Goal: Task Accomplishment & Management: Manage account settings

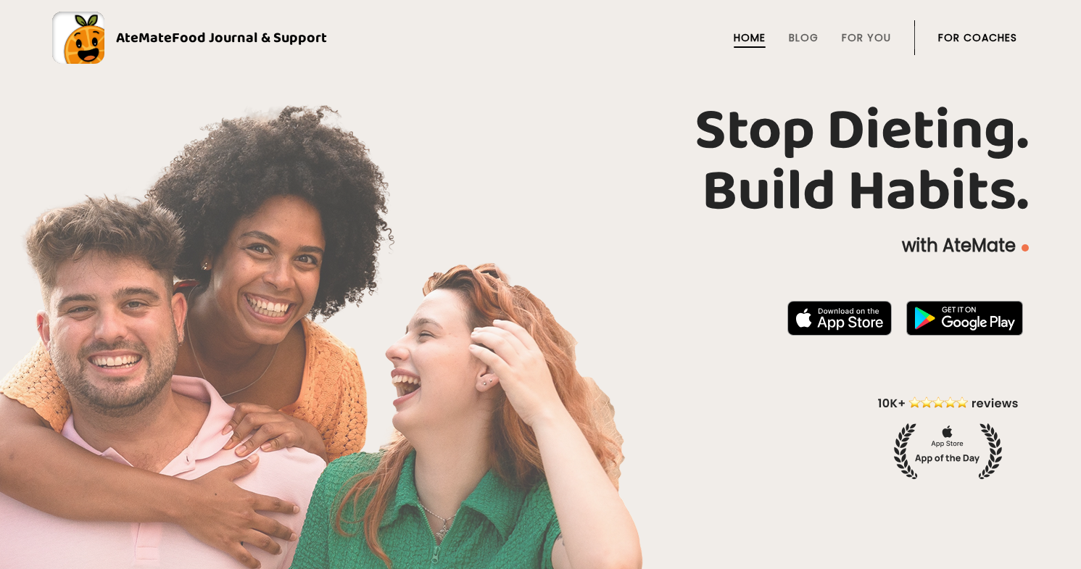
click at [969, 32] on link "For Coaches" at bounding box center [977, 38] width 79 height 12
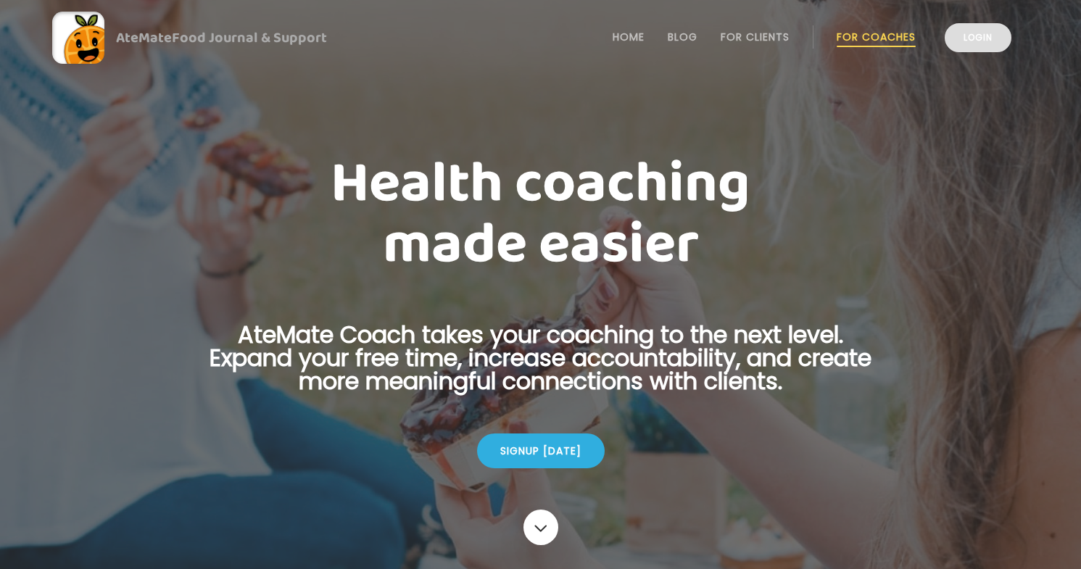
click at [973, 38] on link "Login" at bounding box center [978, 37] width 67 height 29
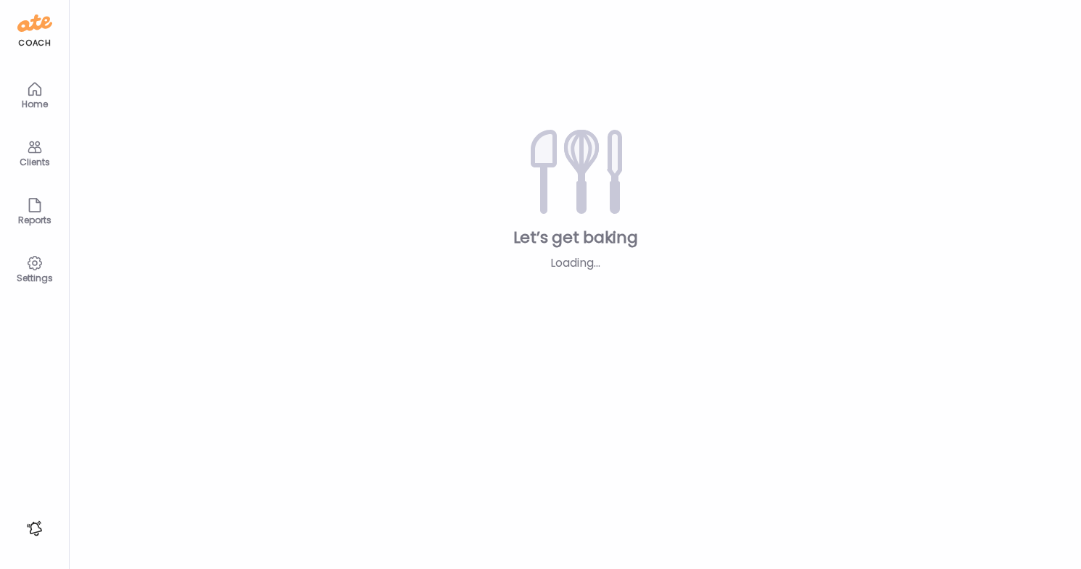
type textarea "**********"
type input "**********"
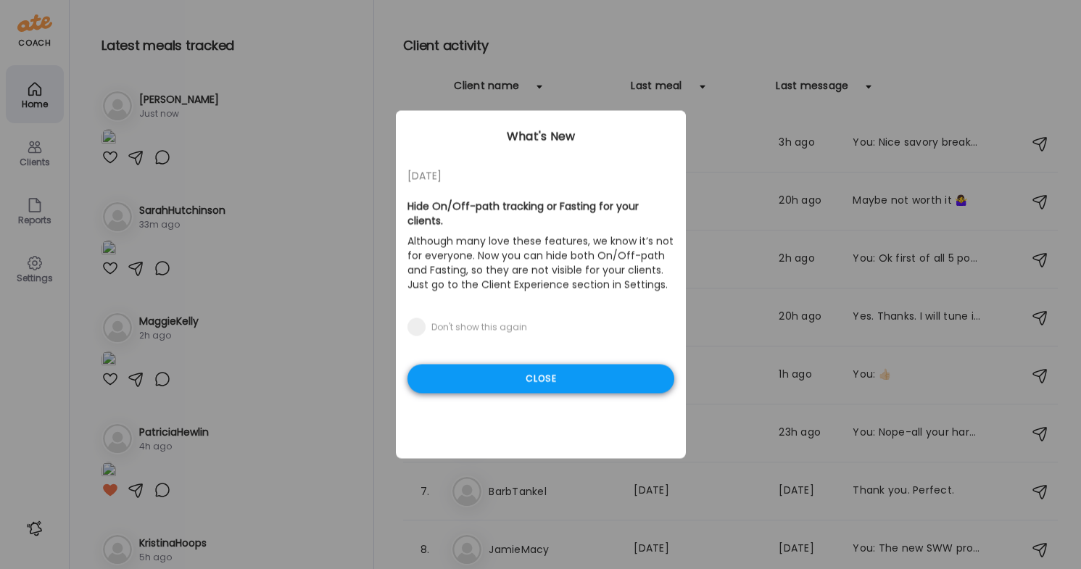
click at [634, 383] on div "Close" at bounding box center [541, 379] width 267 height 29
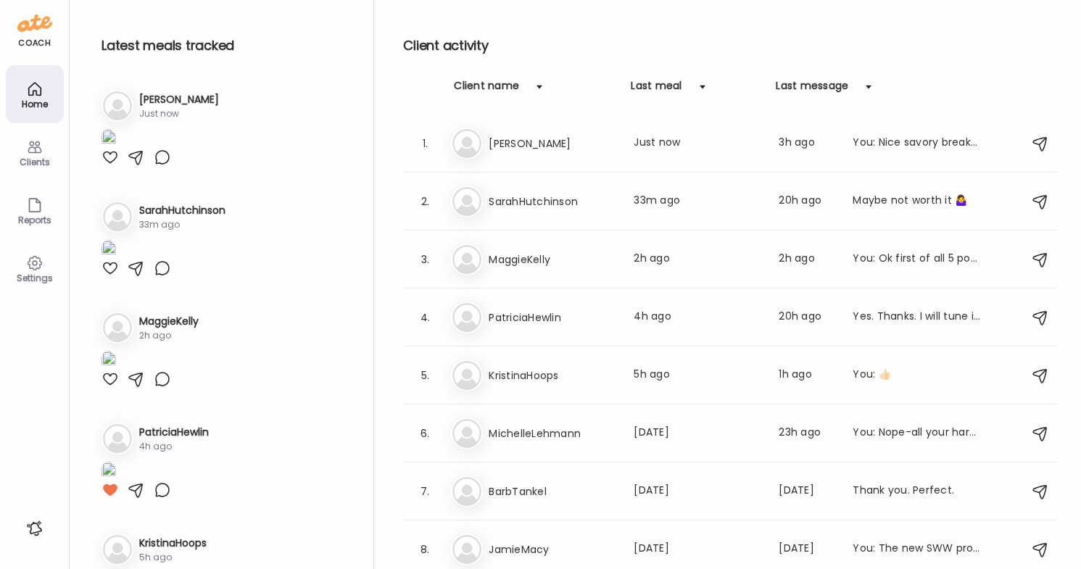
click at [116, 149] on img at bounding box center [109, 139] width 15 height 20
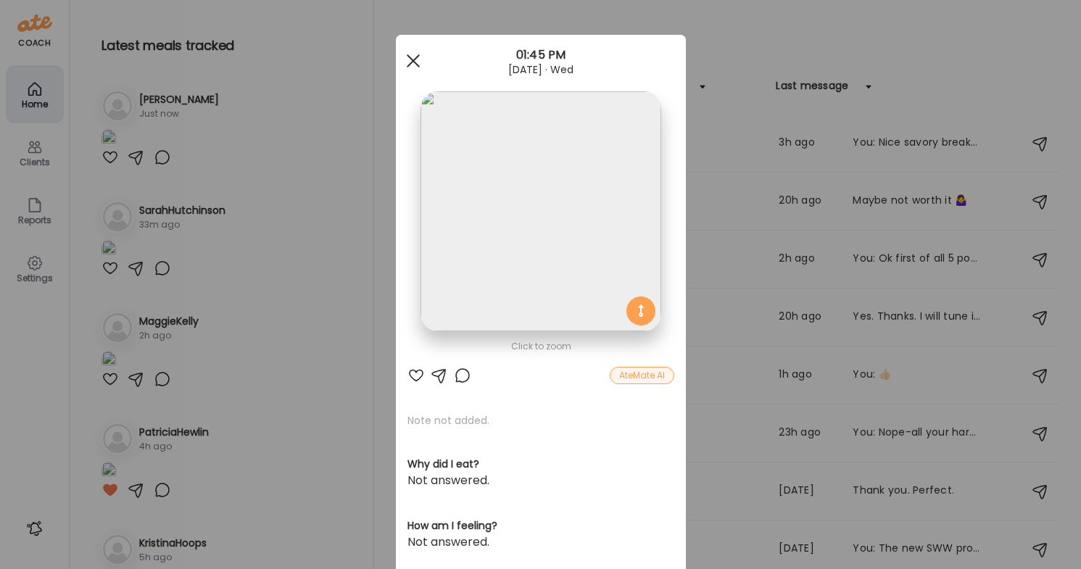
click at [417, 62] on div at bounding box center [413, 60] width 29 height 29
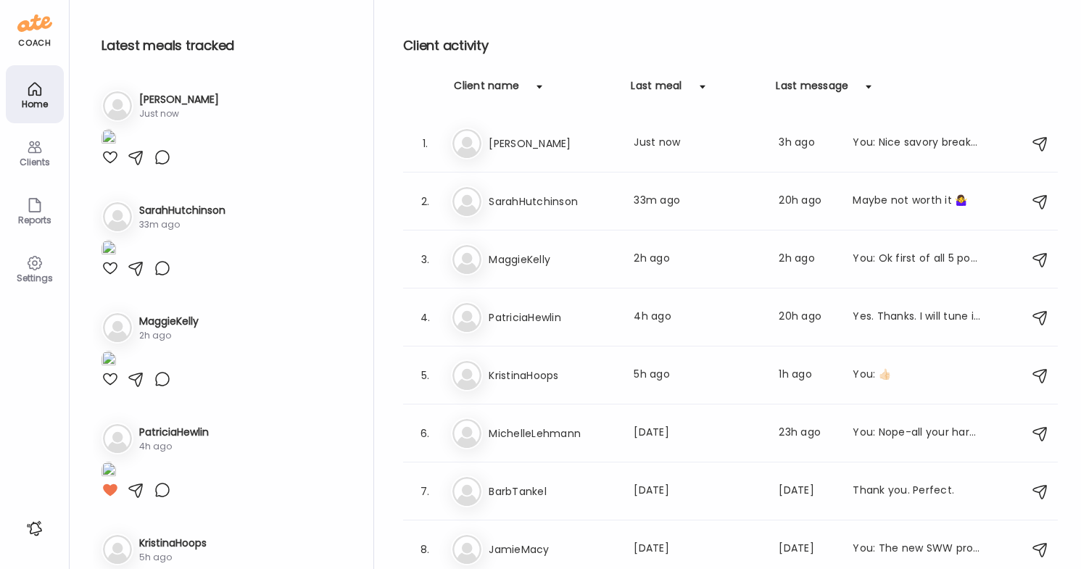
click at [110, 166] on div at bounding box center [110, 157] width 17 height 17
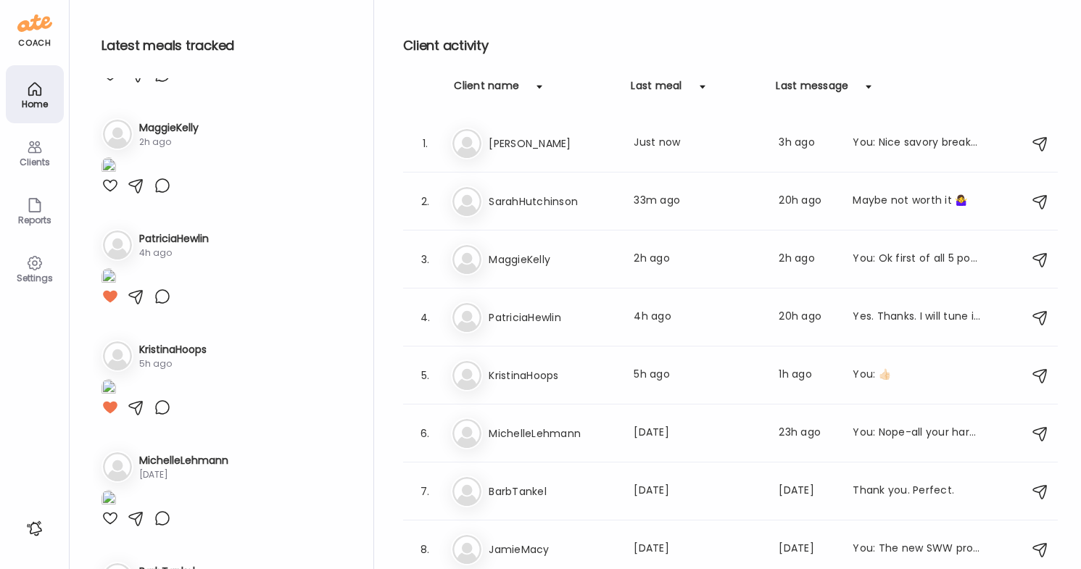
scroll to position [299, 0]
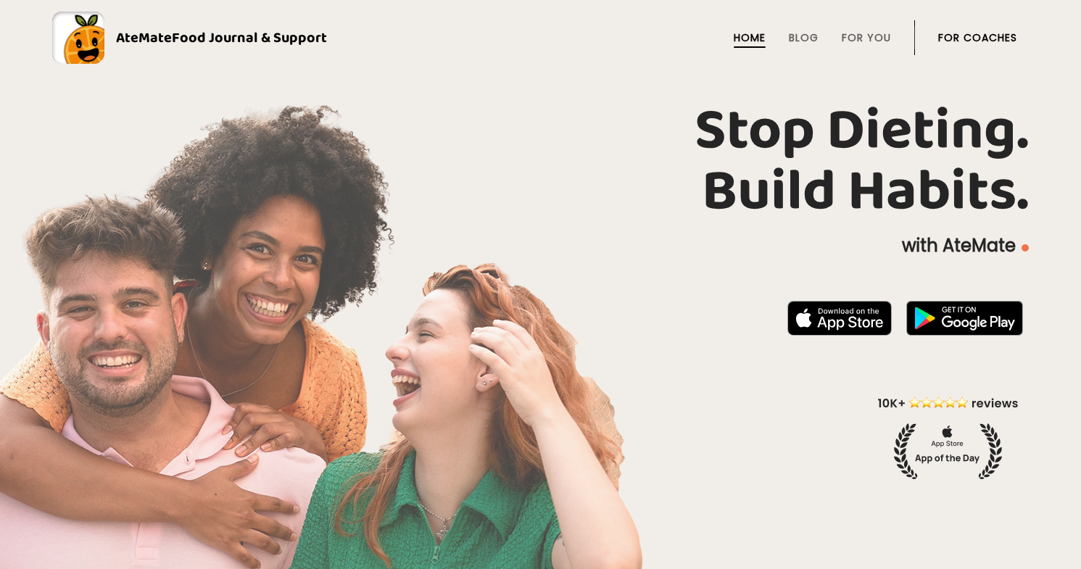
click at [953, 38] on link "For Coaches" at bounding box center [977, 38] width 79 height 12
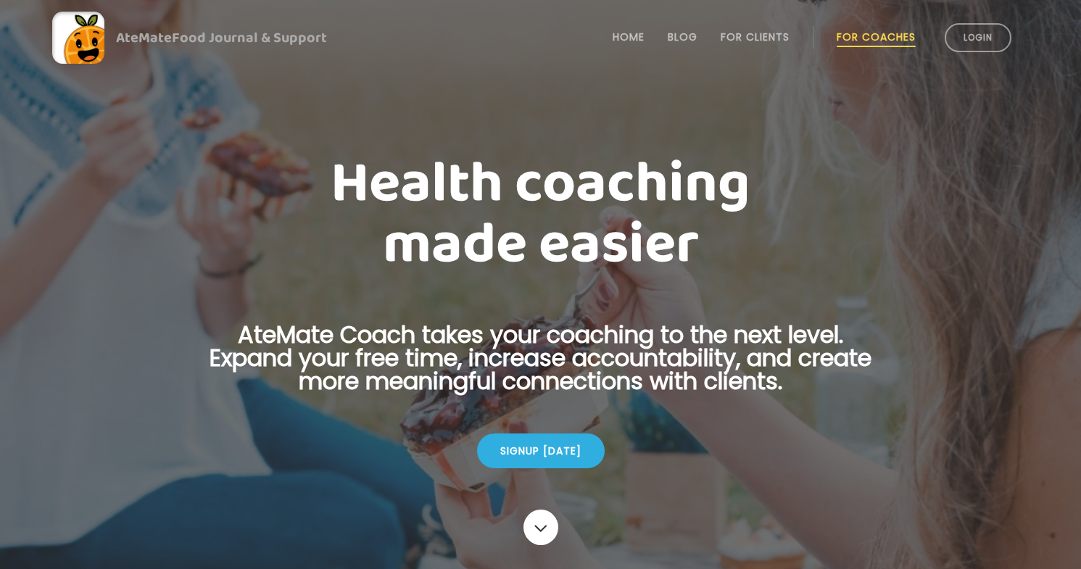
click at [953, 38] on link "Login" at bounding box center [978, 37] width 67 height 29
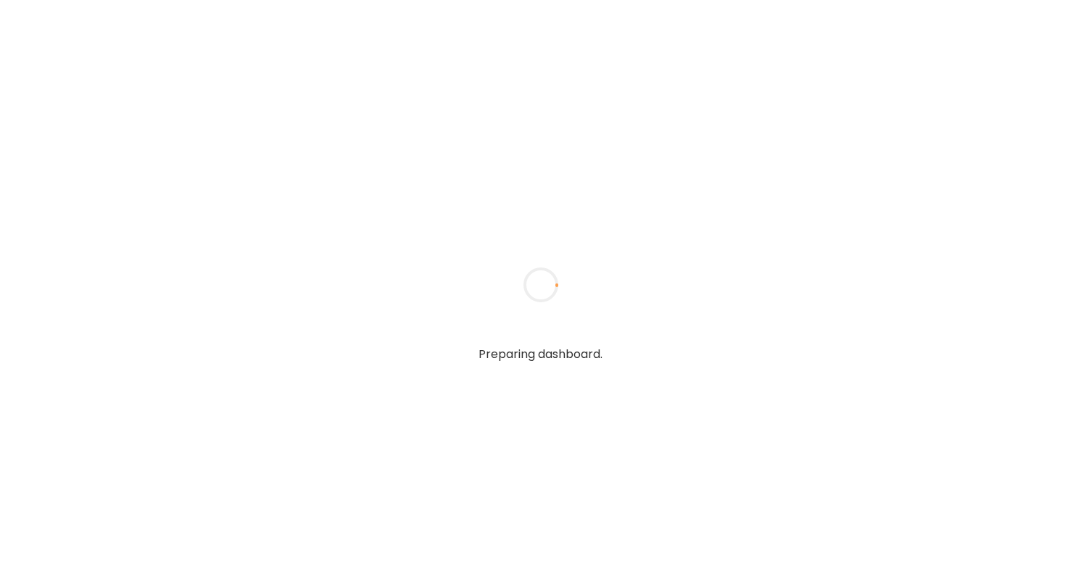
type textarea "**********"
type input "**********"
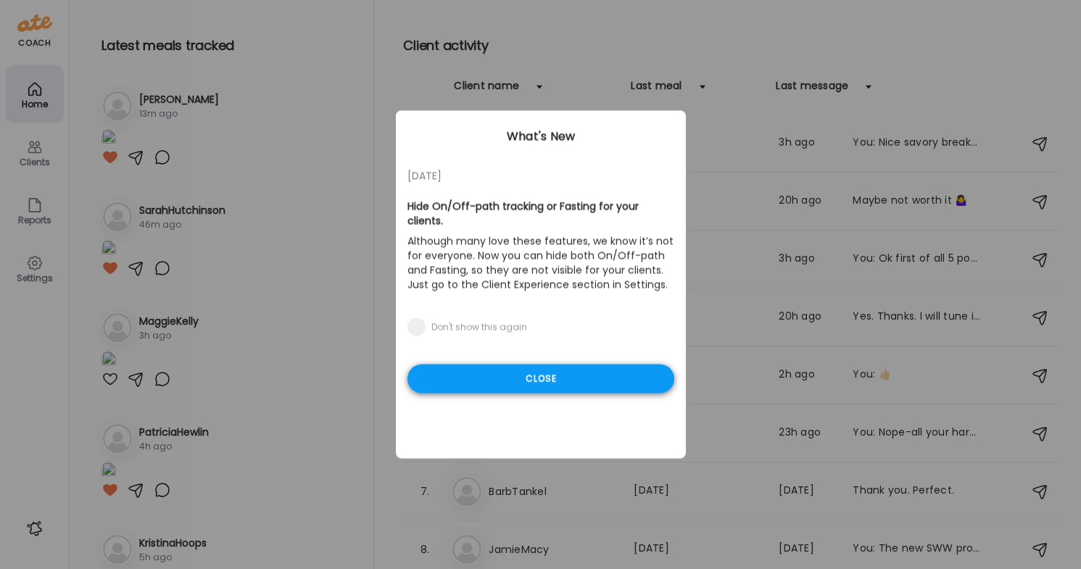
click at [509, 375] on div "Close" at bounding box center [541, 379] width 267 height 29
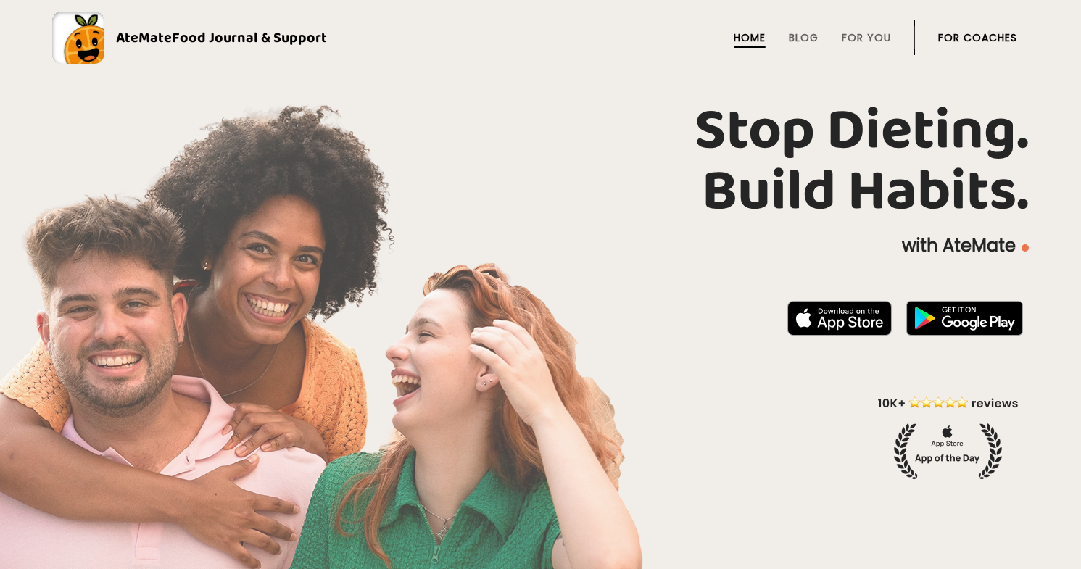
click at [954, 38] on link "For Coaches" at bounding box center [977, 38] width 79 height 12
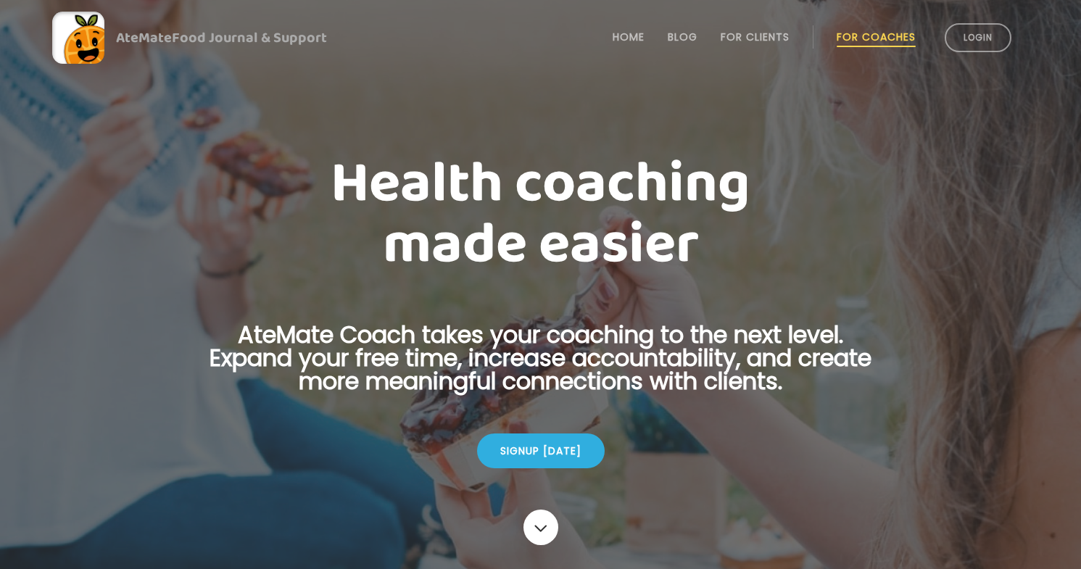
click at [954, 38] on link "Login" at bounding box center [978, 37] width 67 height 29
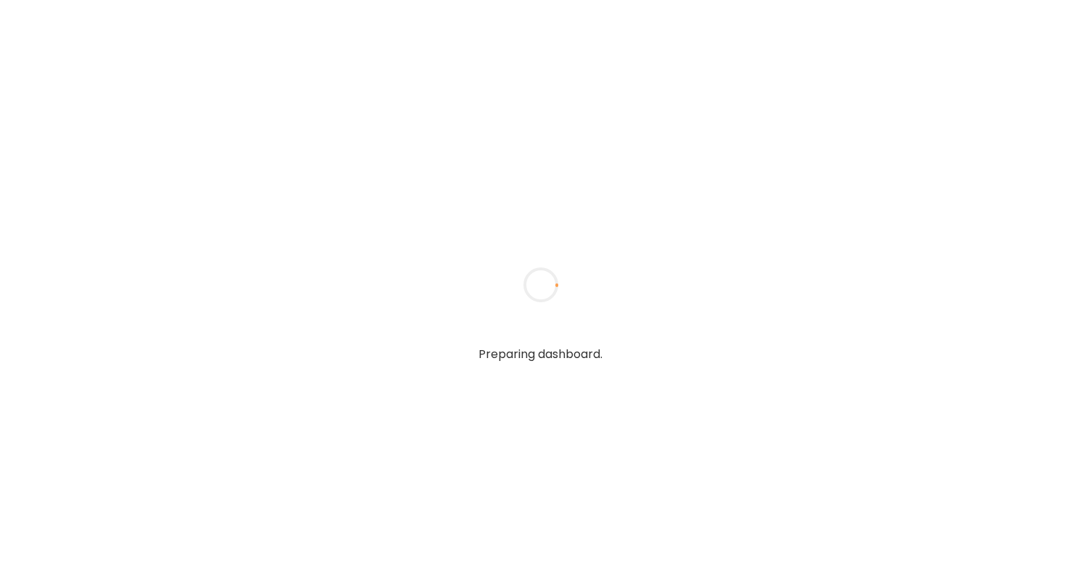
type textarea "**********"
type input "**********"
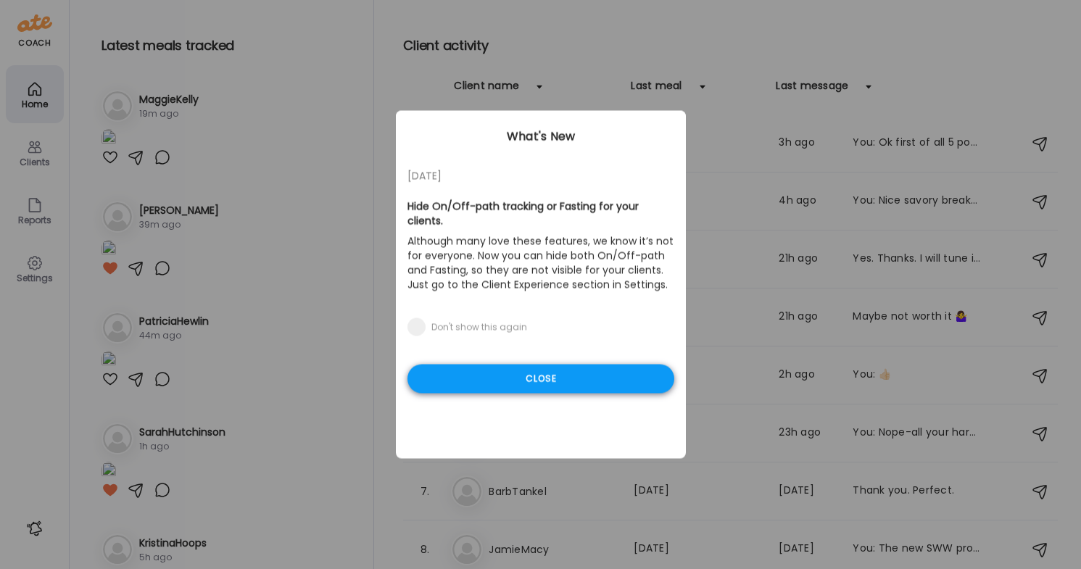
click at [541, 381] on div "Close" at bounding box center [541, 379] width 267 height 29
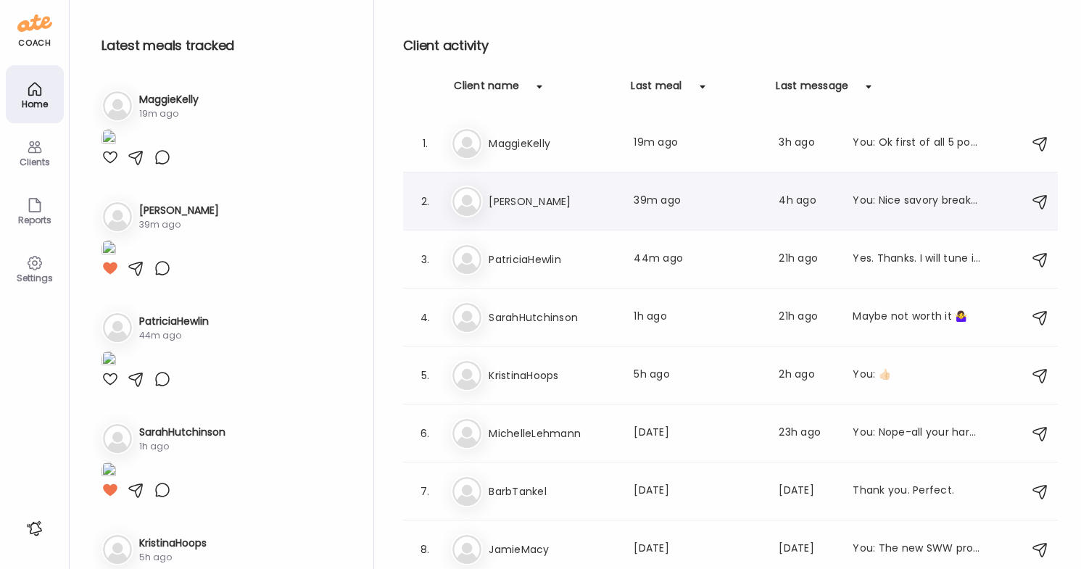
click at [668, 194] on div "Last meal: 39m ago" at bounding box center [698, 201] width 128 height 17
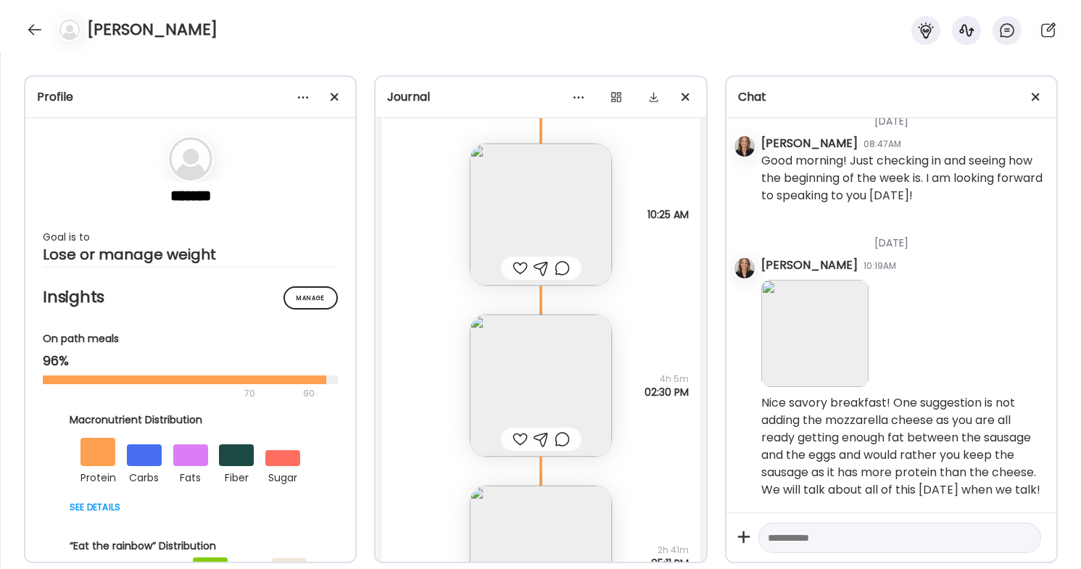
scroll to position [6044, 0]
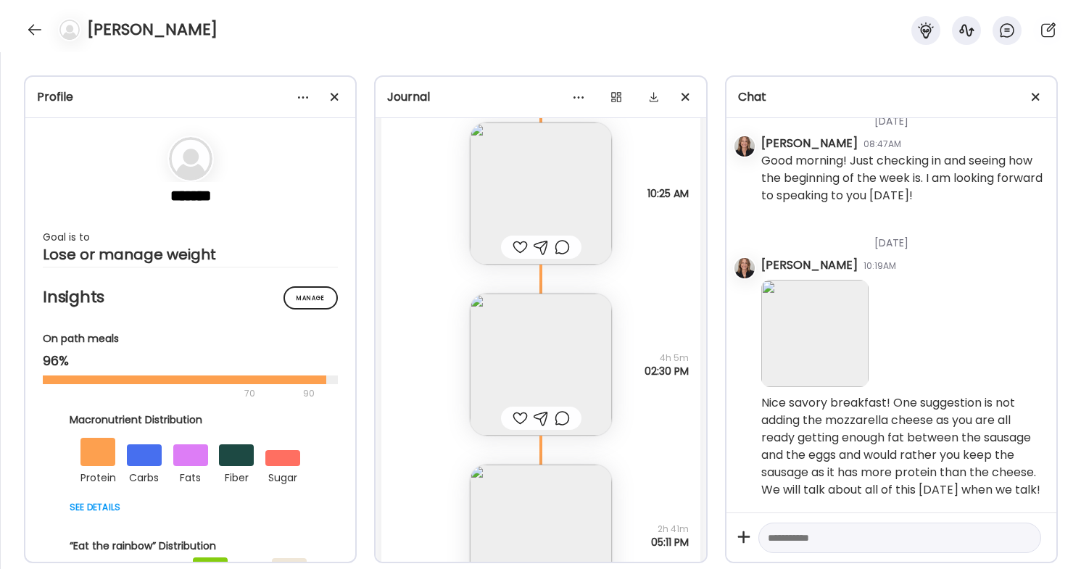
click at [545, 336] on img at bounding box center [541, 365] width 142 height 142
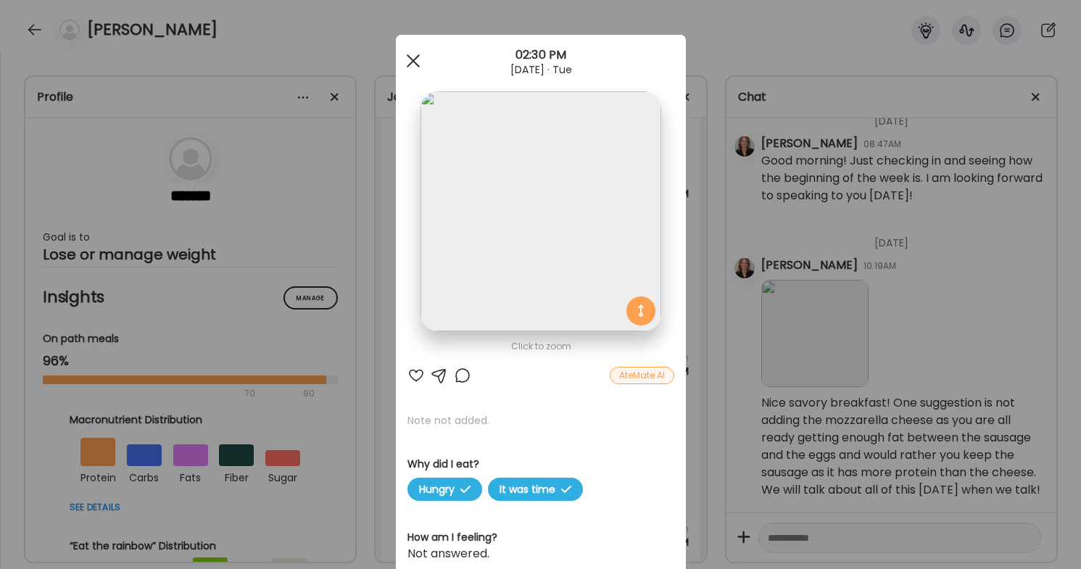
scroll to position [0, 0]
click at [413, 57] on div at bounding box center [413, 60] width 29 height 29
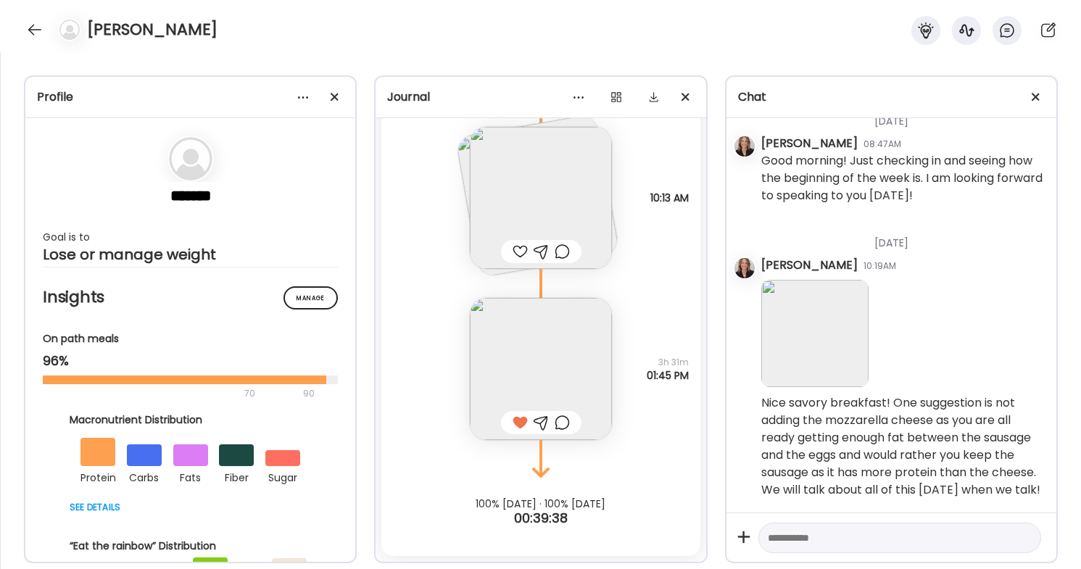
scroll to position [6738, 0]
click at [548, 379] on img at bounding box center [541, 369] width 142 height 142
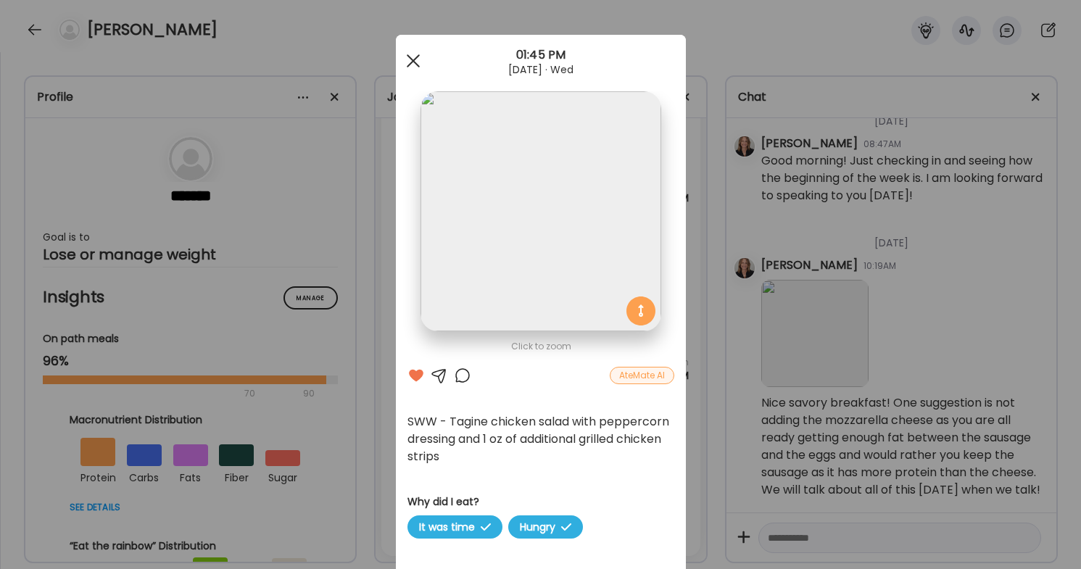
click at [410, 58] on span at bounding box center [412, 60] width 13 height 13
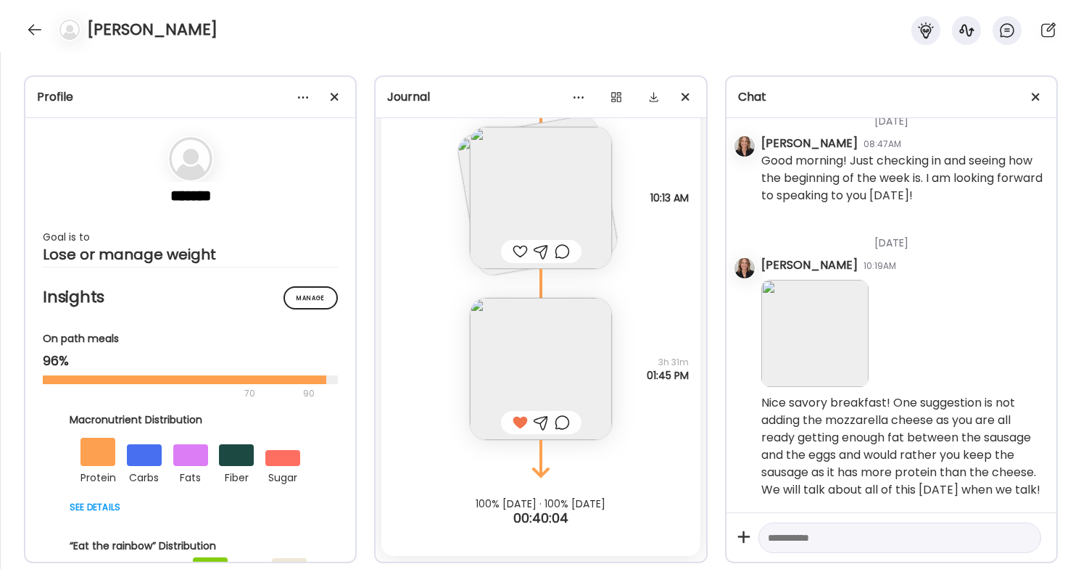
click at [501, 269] on icon at bounding box center [540, 283] width 87 height 29
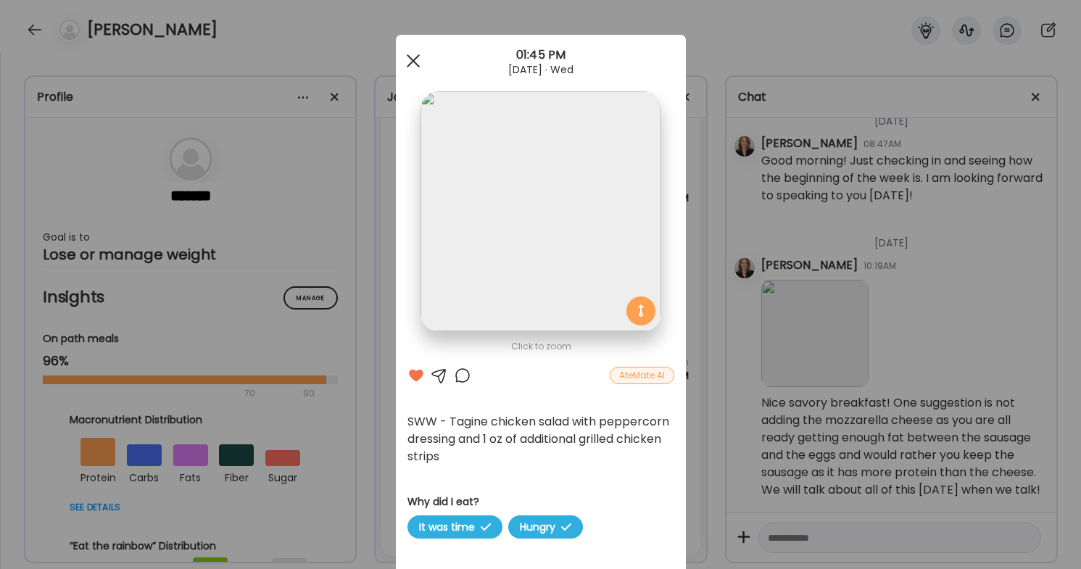
click at [414, 59] on div at bounding box center [413, 60] width 29 height 29
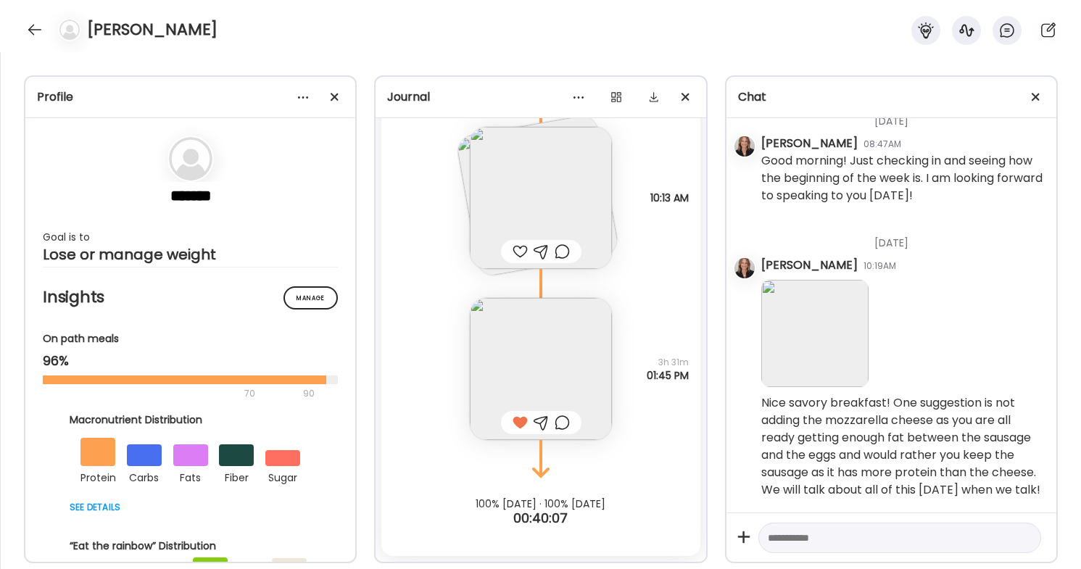
click at [533, 184] on img at bounding box center [541, 198] width 142 height 142
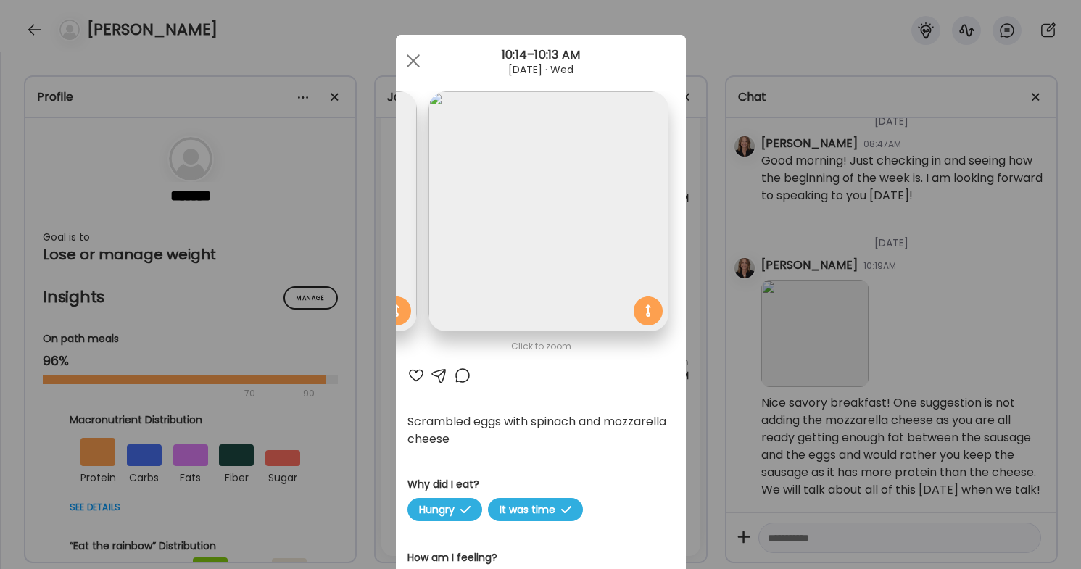
click at [402, 215] on img at bounding box center [297, 211] width 240 height 240
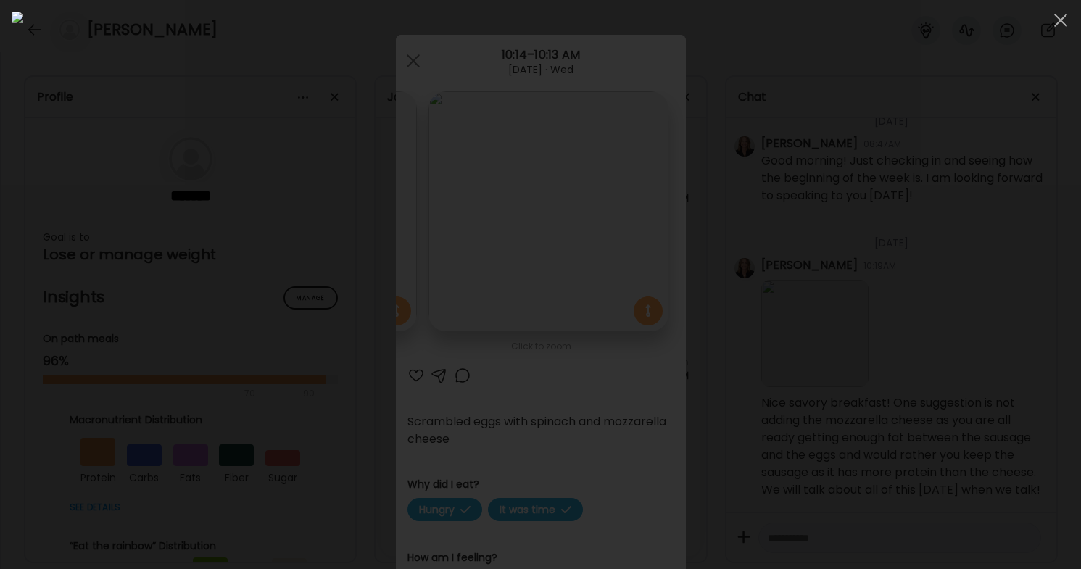
click at [920, 102] on div at bounding box center [541, 285] width 1058 height 546
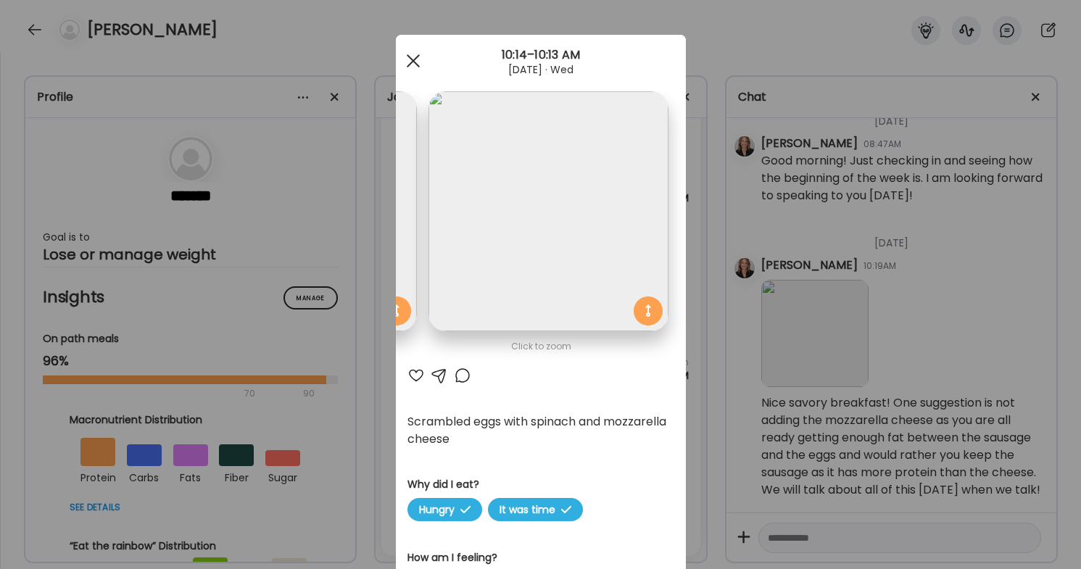
click at [415, 59] on span at bounding box center [412, 60] width 13 height 13
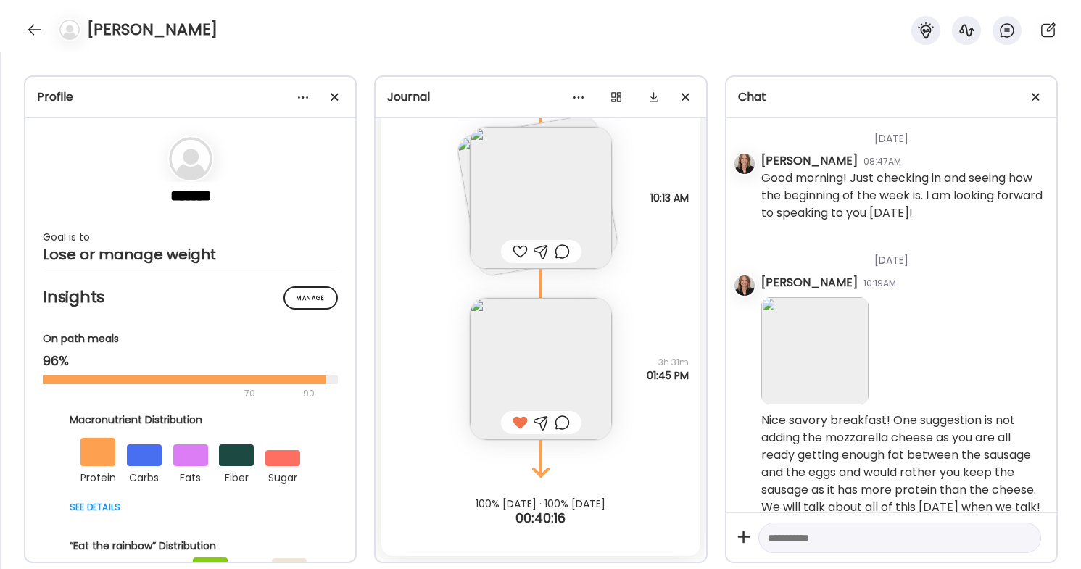
scroll to position [6056, 0]
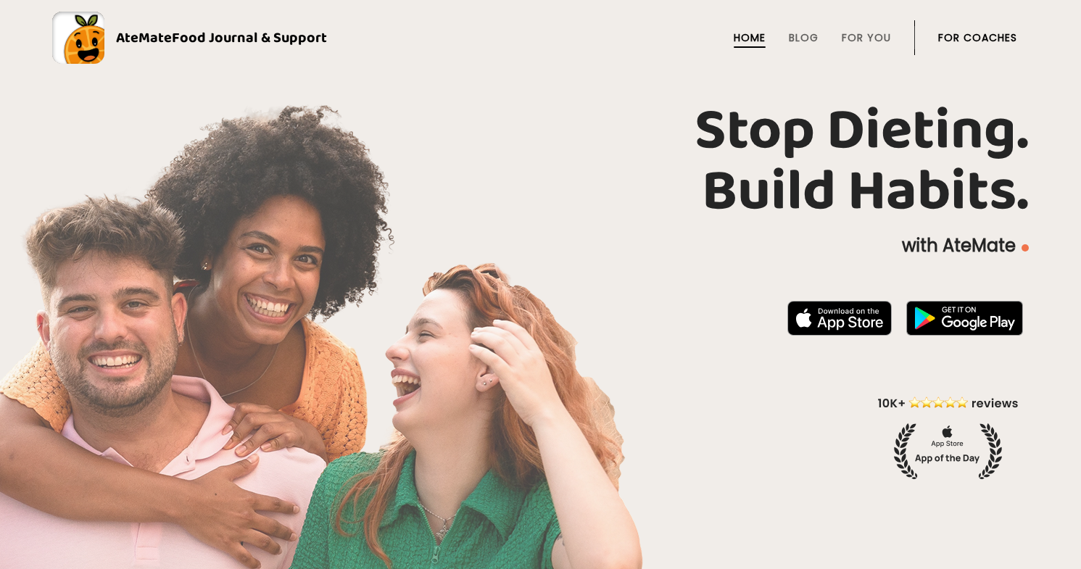
click at [982, 35] on link "For Coaches" at bounding box center [977, 38] width 79 height 12
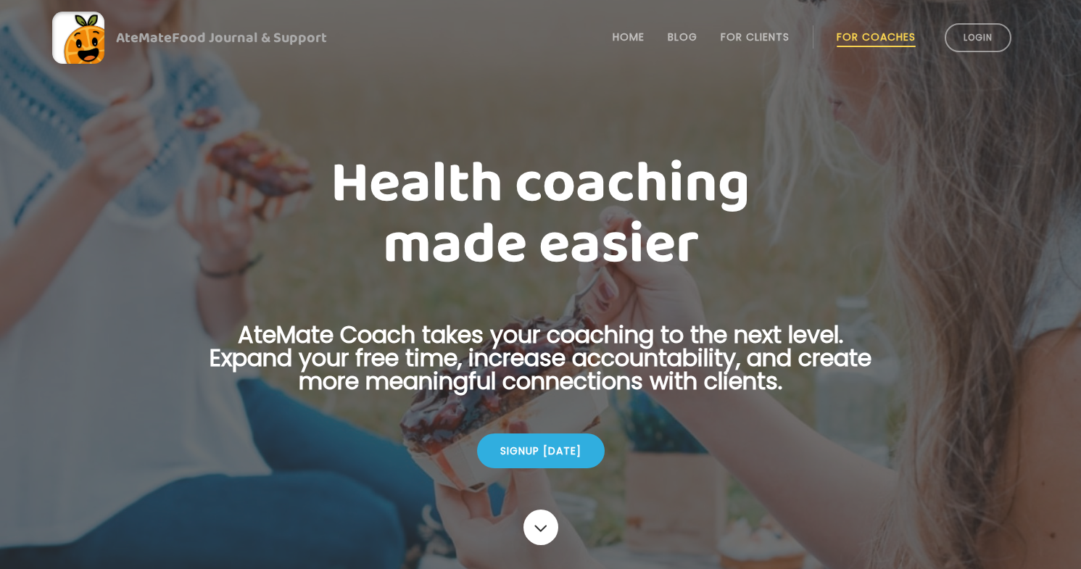
click at [982, 35] on link "Login" at bounding box center [978, 37] width 67 height 29
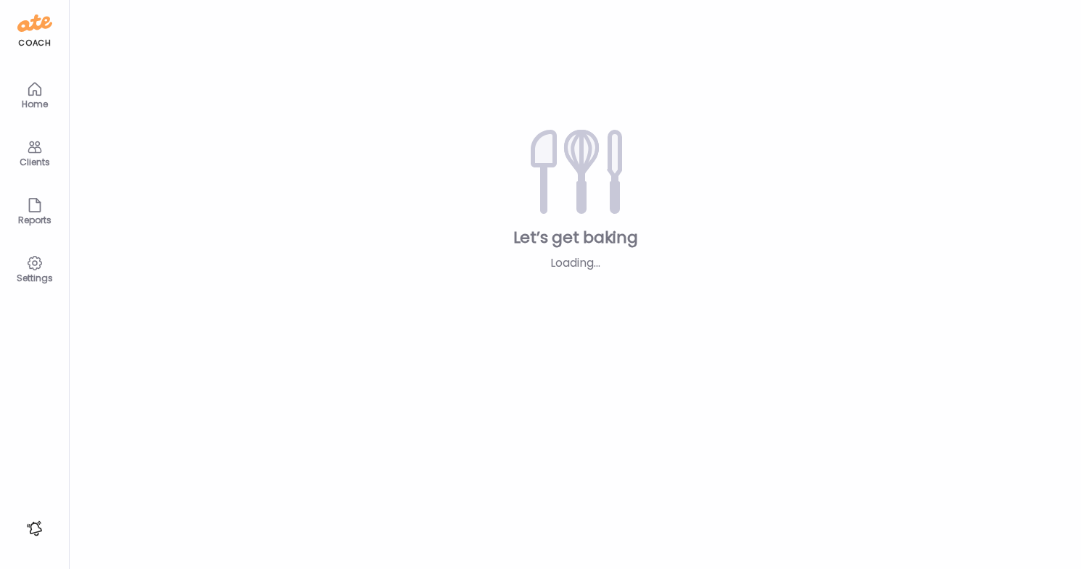
type textarea "**********"
type input "**********"
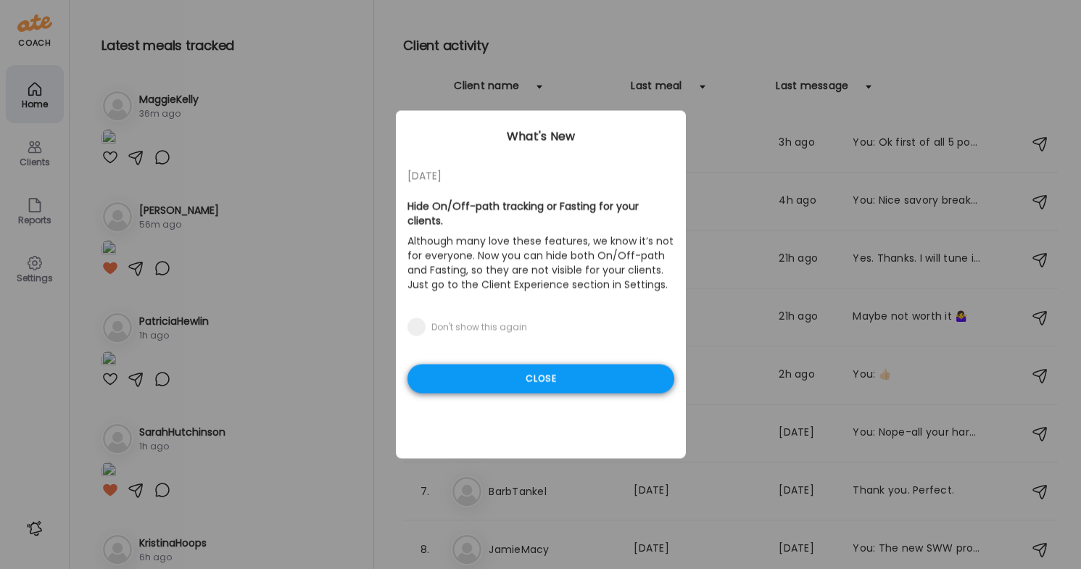
click at [656, 382] on div "Close" at bounding box center [541, 379] width 267 height 29
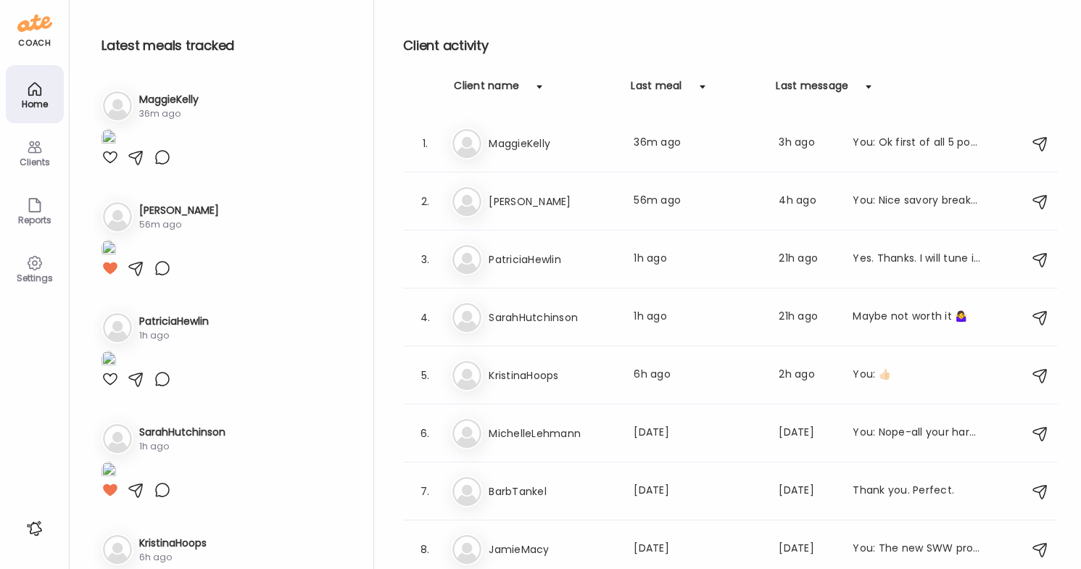
click at [116, 149] on img at bounding box center [109, 139] width 15 height 20
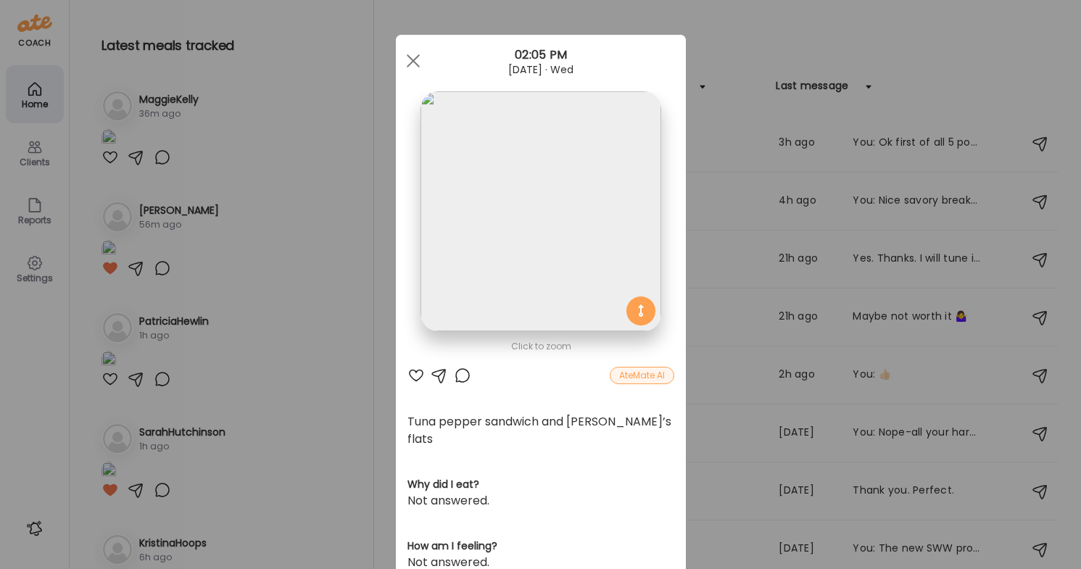
click at [421, 368] on div at bounding box center [416, 375] width 17 height 17
click at [418, 62] on div at bounding box center [413, 60] width 29 height 29
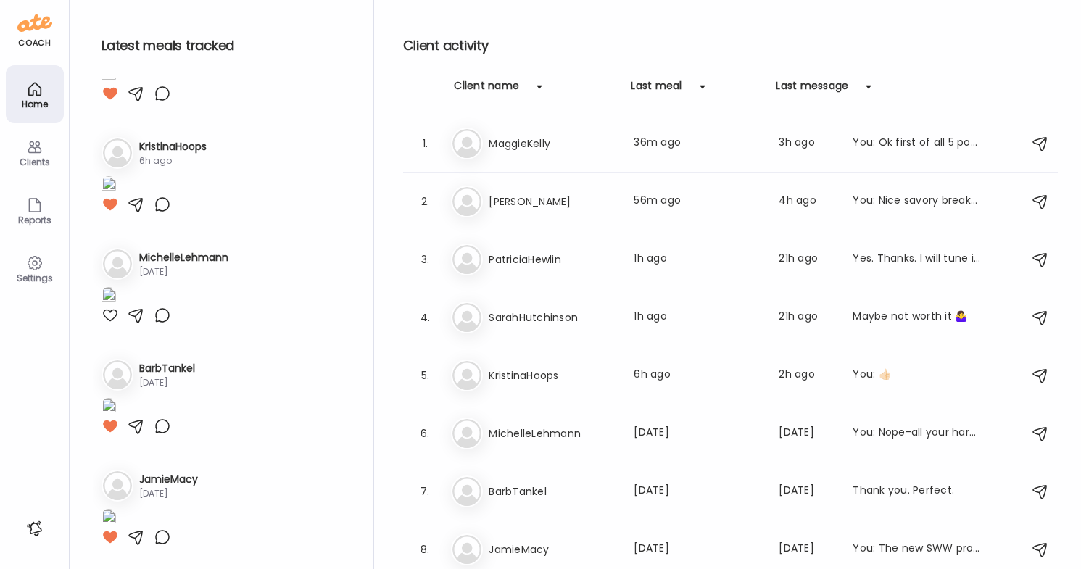
scroll to position [1012, 0]
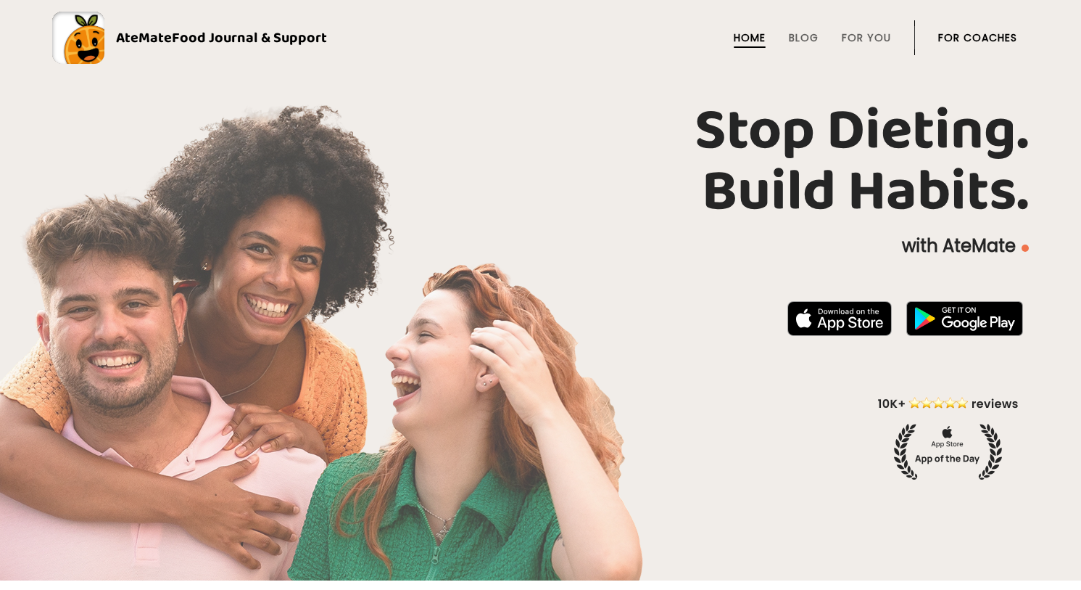
click at [973, 35] on link "For Coaches" at bounding box center [977, 38] width 79 height 12
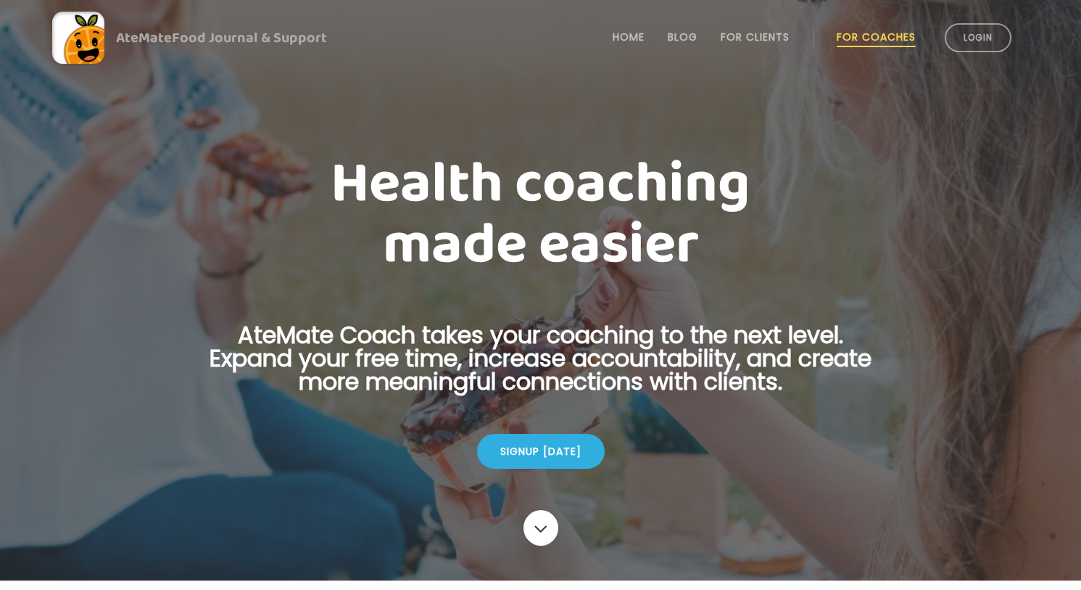
click at [973, 35] on link "Login" at bounding box center [978, 37] width 67 height 29
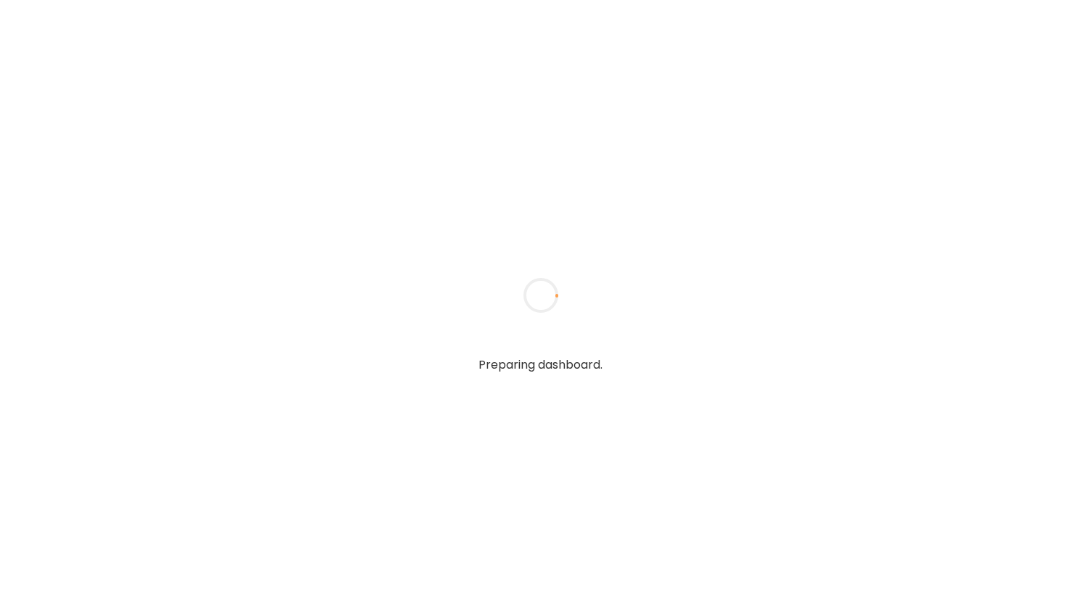
type textarea "**********"
type input "**********"
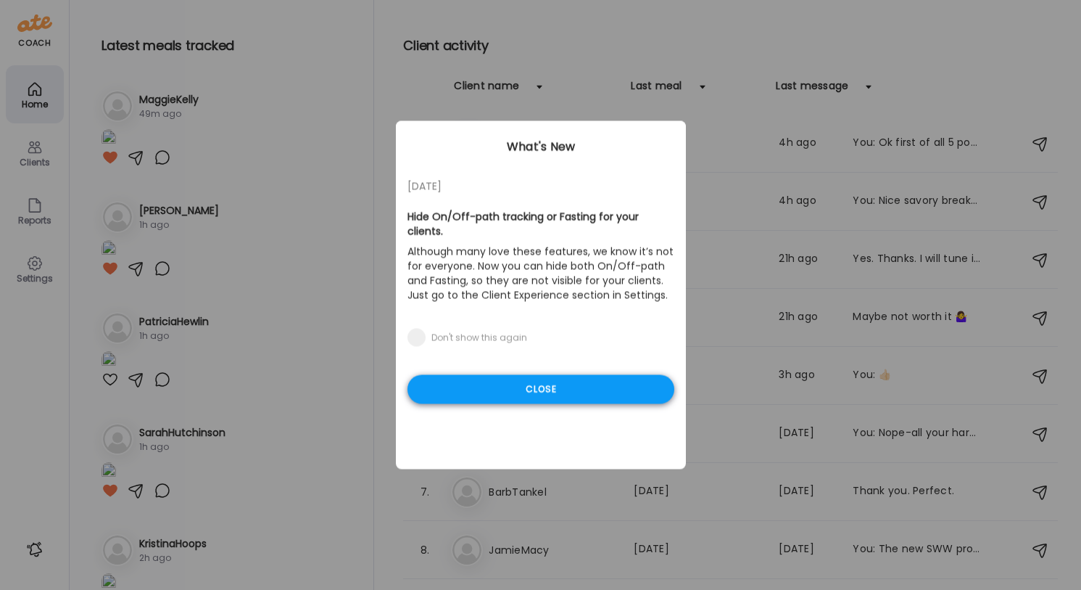
click at [536, 392] on div "Close" at bounding box center [541, 389] width 267 height 29
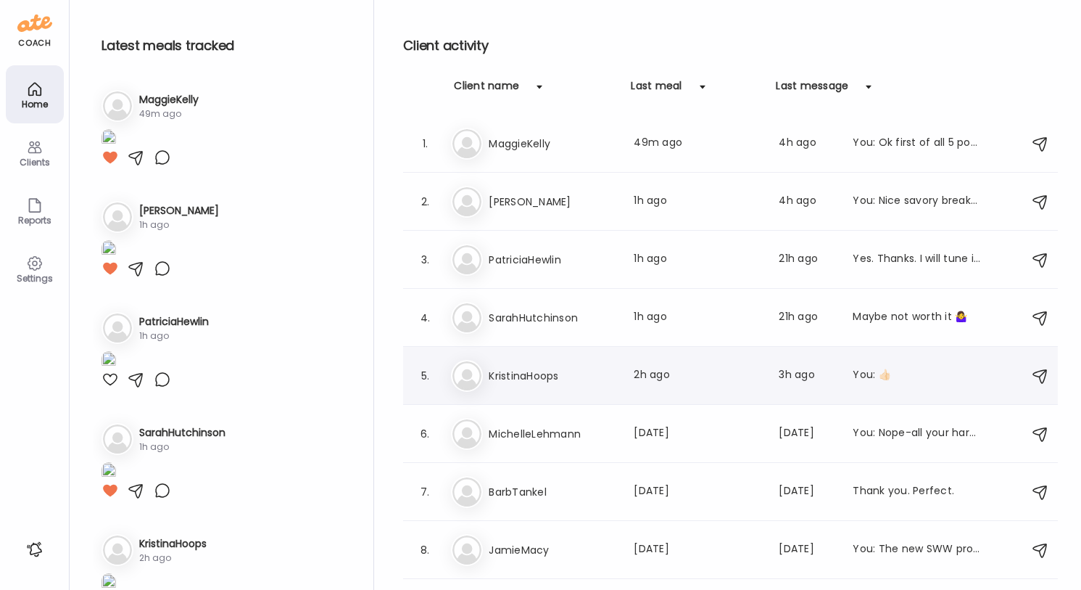
click at [599, 357] on div "5. Kr KristinaHoops Last meal: 2h ago Last message: 3h ago You: 👍🏻" at bounding box center [730, 376] width 655 height 58
click at [600, 377] on h3 "KristinaHoops" at bounding box center [553, 375] width 128 height 17
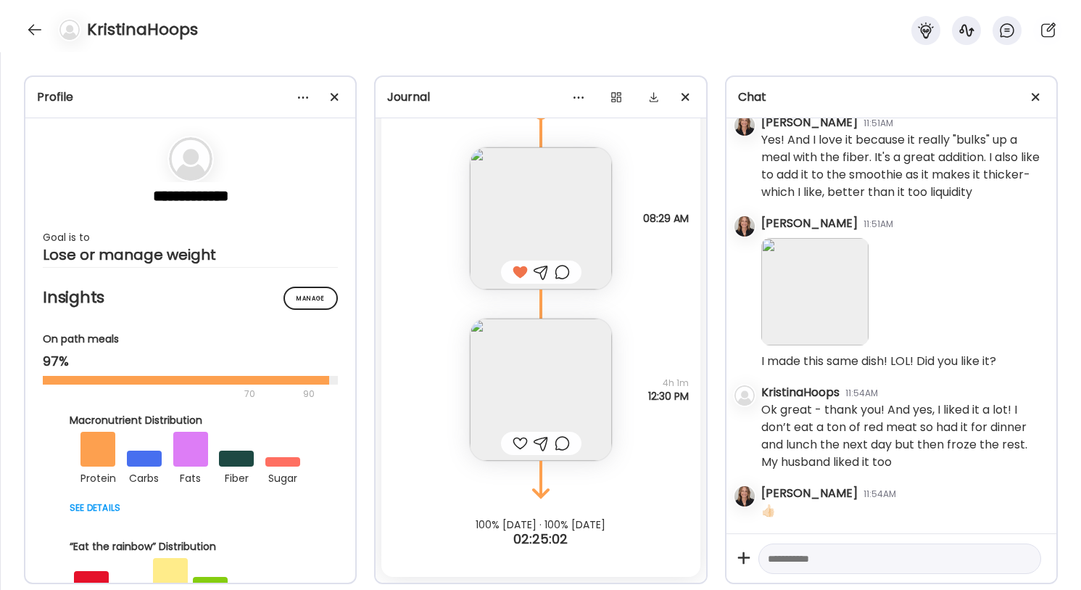
scroll to position [13566, 0]
click at [584, 418] on img at bounding box center [541, 389] width 142 height 142
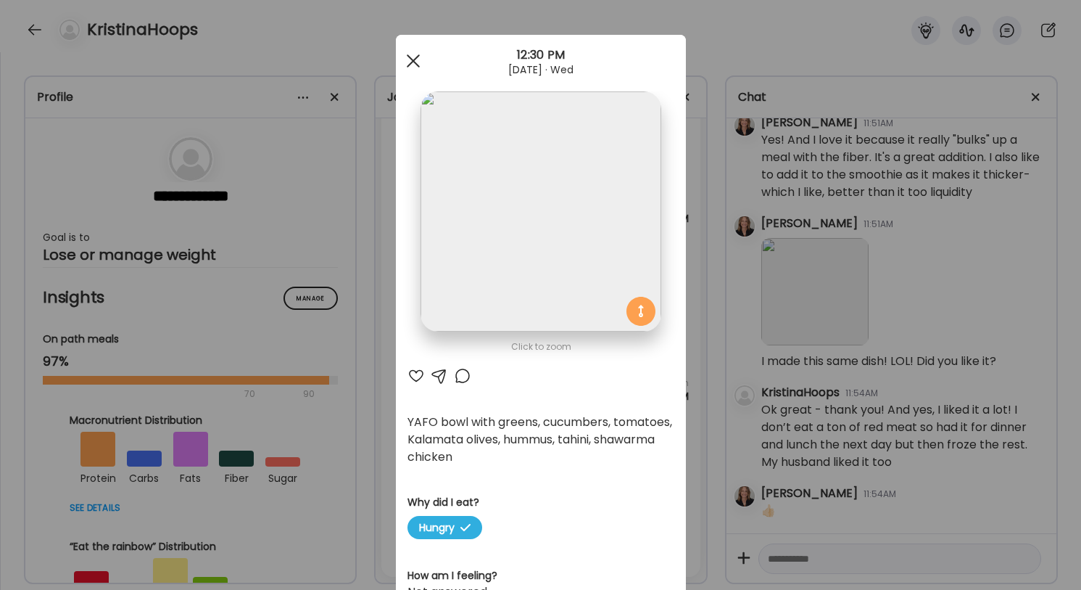
click at [408, 57] on div at bounding box center [413, 60] width 29 height 29
